Goal: Task Accomplishment & Management: Manage account settings

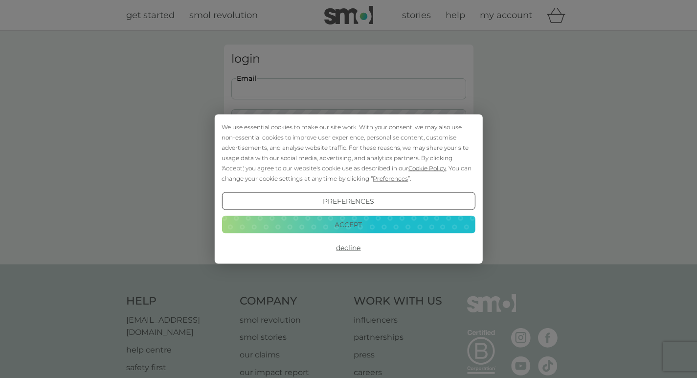
type input "isabelw5271@gmail.com"
click at [377, 199] on button "Preferences" at bounding box center [348, 201] width 253 height 18
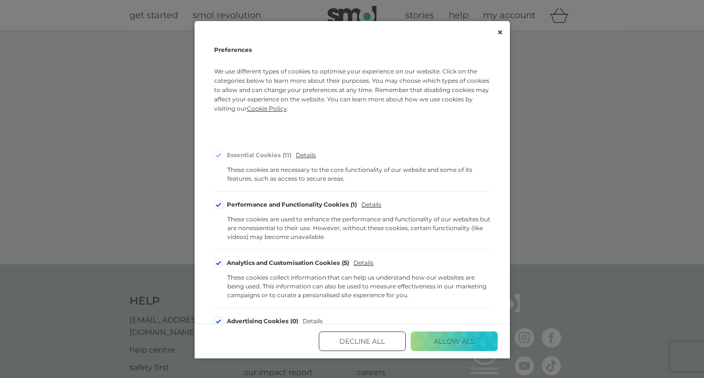
click at [382, 346] on button "Decline All" at bounding box center [362, 341] width 87 height 20
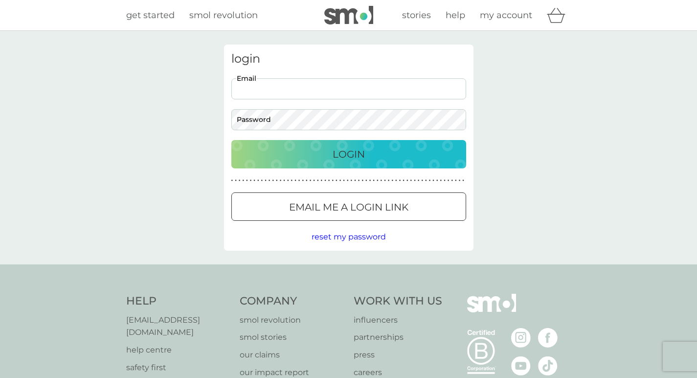
type input "[EMAIL_ADDRESS][DOMAIN_NAME]"
drag, startPoint x: 340, startPoint y: 171, endPoint x: 340, endPoint y: 163, distance: 7.8
click at [340, 170] on div "login [EMAIL_ADDRESS][DOMAIN_NAME] Email Password Login ● ● ● ● ● ● ● ● ● ● ● ●…" at bounding box center [348, 148] width 249 height 206
click at [340, 158] on p "Login" at bounding box center [349, 154] width 32 height 16
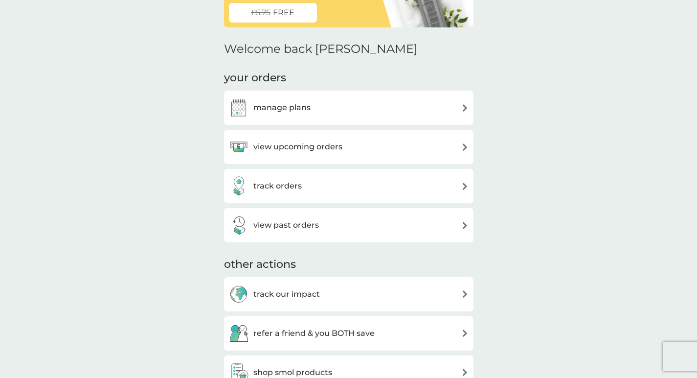
scroll to position [81, 0]
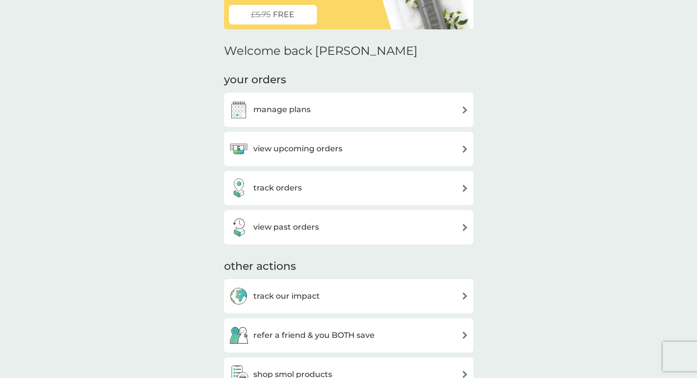
click at [340, 112] on div "manage plans" at bounding box center [349, 110] width 240 height 20
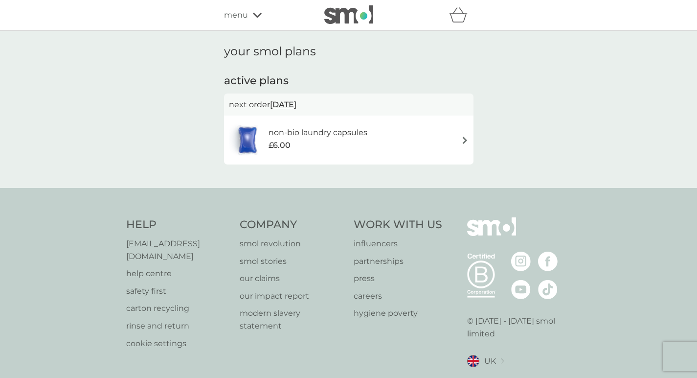
click at [296, 105] on span "[DATE]" at bounding box center [283, 104] width 26 height 19
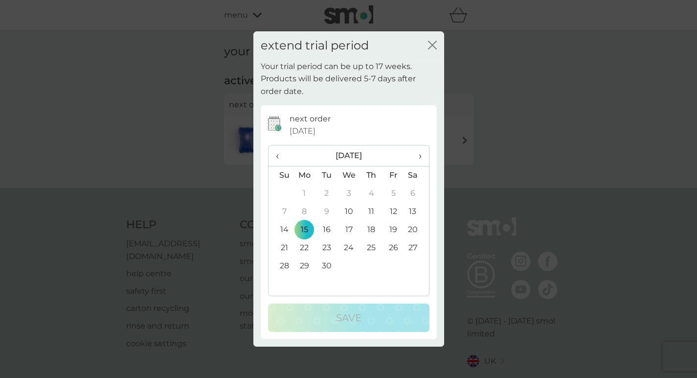
click at [430, 40] on div "close" at bounding box center [432, 46] width 9 height 14
click at [433, 45] on icon "close" at bounding box center [434, 45] width 4 height 8
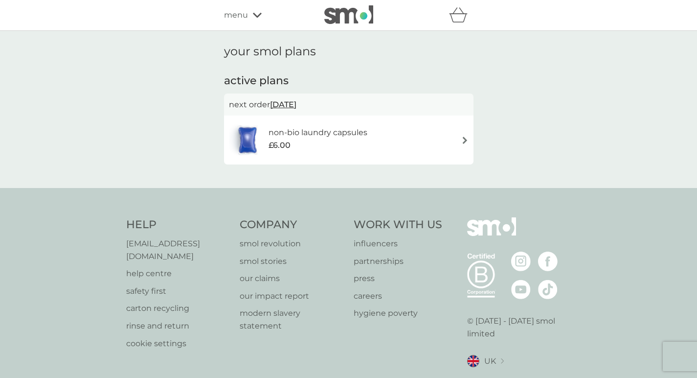
click at [460, 139] on div "non-bio laundry capsules £6.00" at bounding box center [349, 140] width 240 height 34
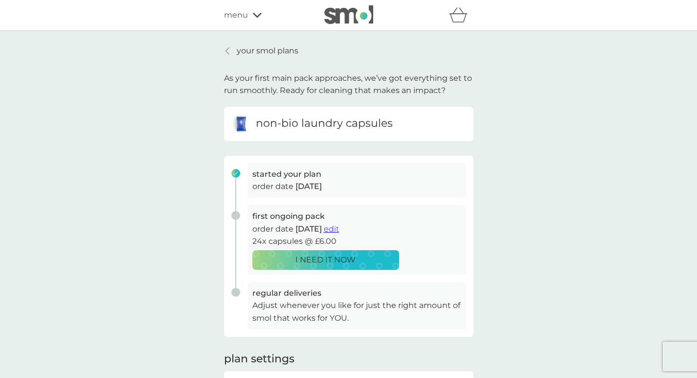
click at [234, 48] on link "your smol plans" at bounding box center [261, 51] width 74 height 13
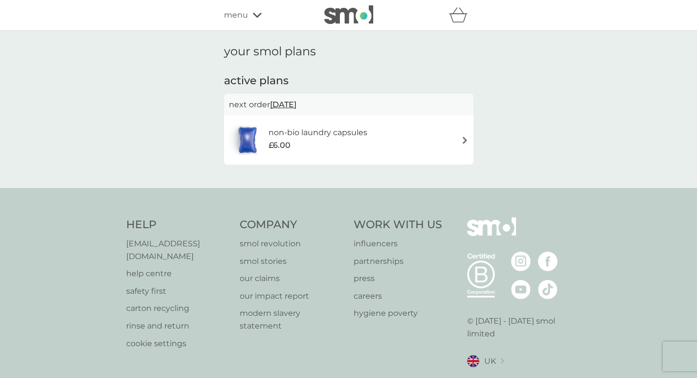
click at [438, 135] on div "non-bio laundry capsules £6.00" at bounding box center [349, 140] width 240 height 34
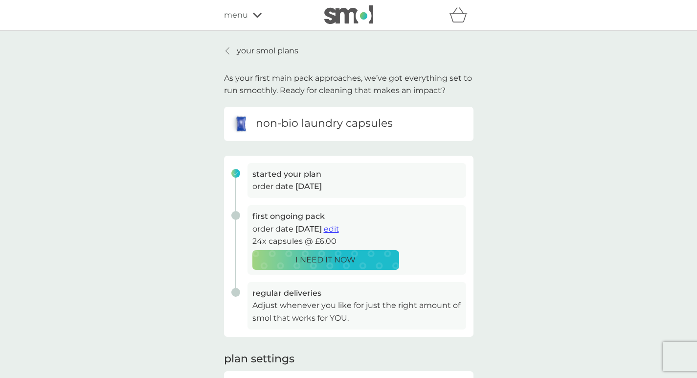
click at [339, 227] on span "edit" at bounding box center [331, 228] width 15 height 9
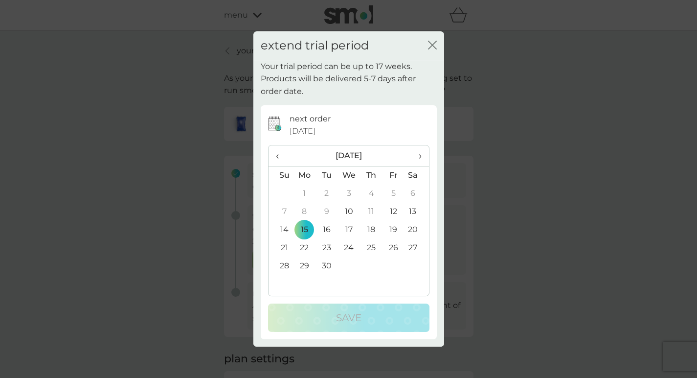
click at [420, 154] on span "›" at bounding box center [416, 155] width 10 height 21
click at [302, 193] on td "1" at bounding box center [304, 193] width 22 height 18
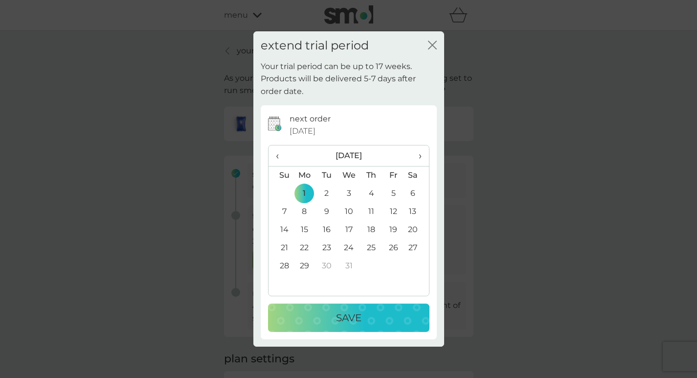
click at [371, 310] on div "Save" at bounding box center [349, 318] width 142 height 16
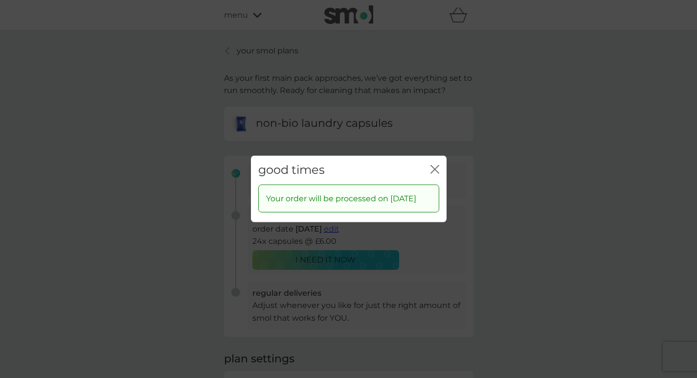
click at [435, 165] on icon "close" at bounding box center [434, 169] width 9 height 9
